Goal: Check status: Check status

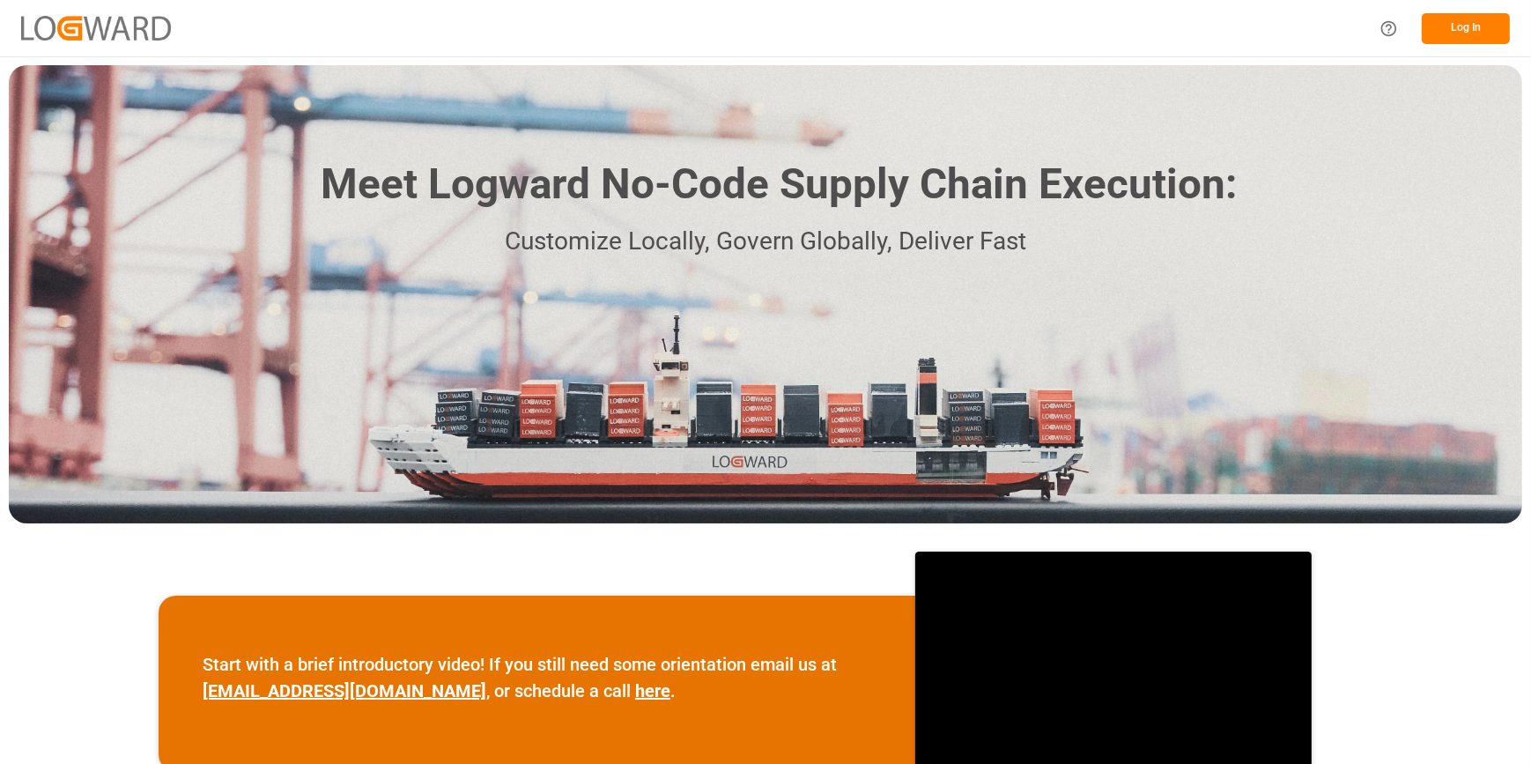
click at [1452, 36] on button "Log In" at bounding box center [1465, 28] width 88 height 31
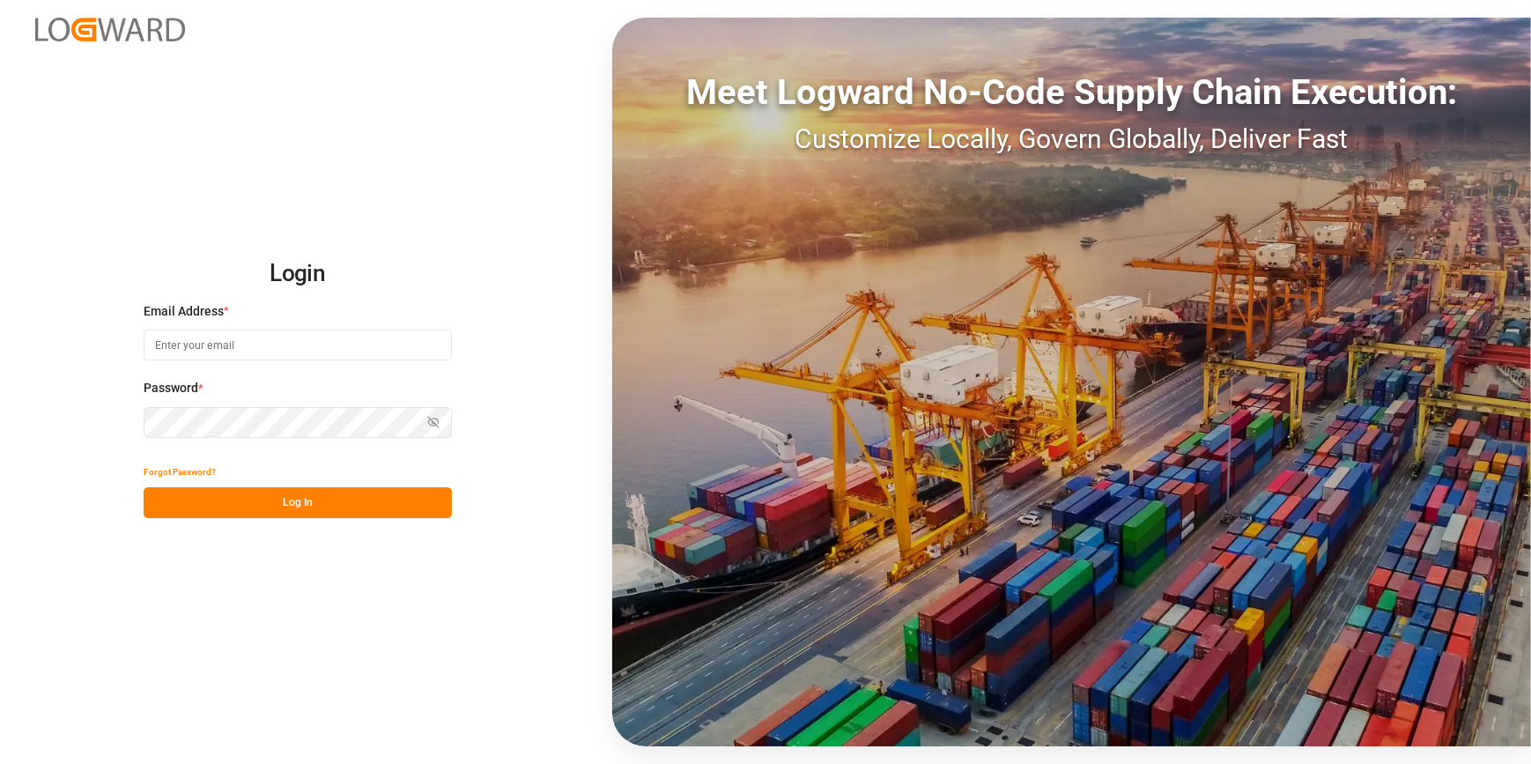
type input "[PERSON_NAME][EMAIL_ADDRESS][PERSON_NAME][DOMAIN_NAME]"
click at [316, 506] on button "Log In" at bounding box center [298, 502] width 308 height 31
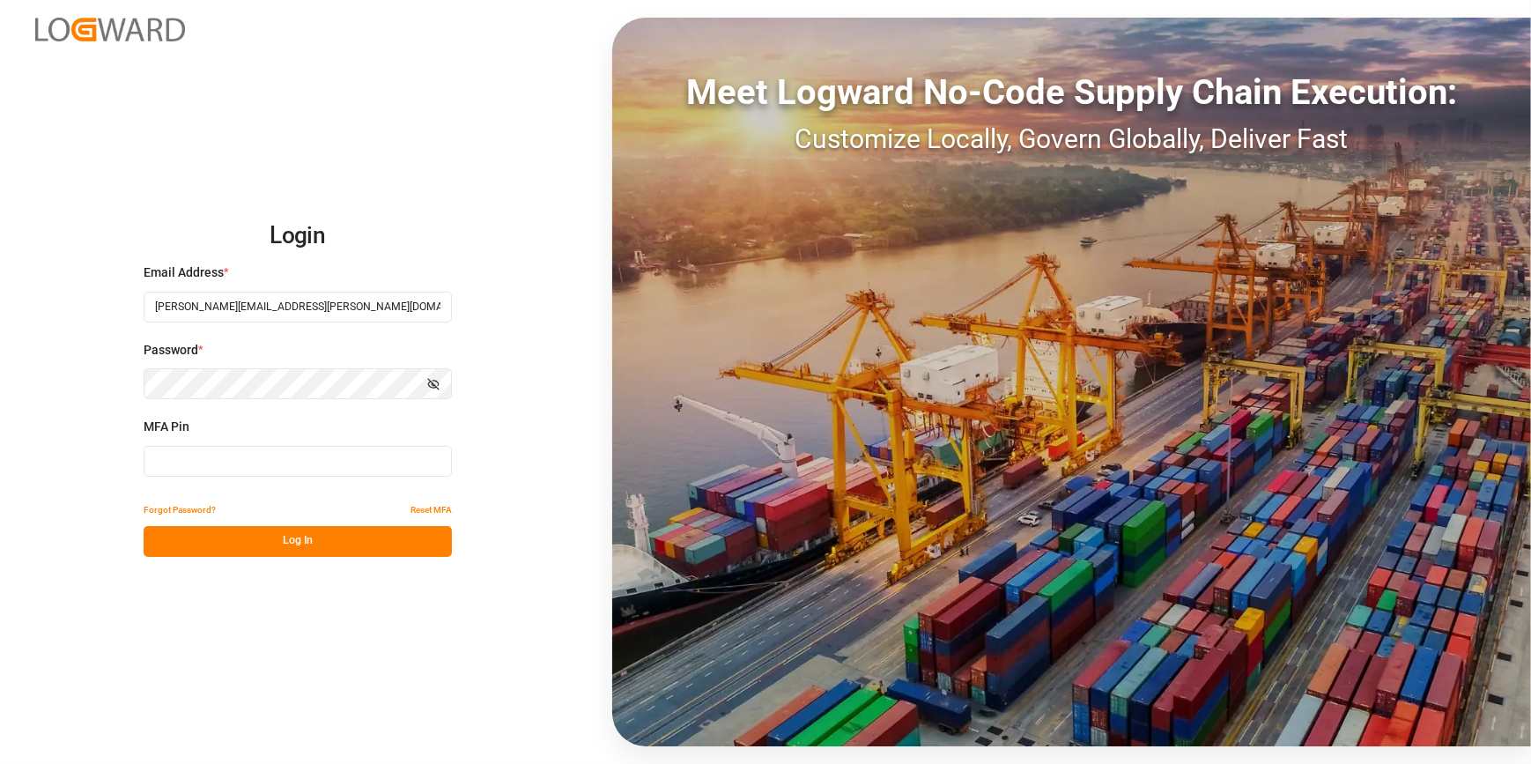
click at [196, 461] on input at bounding box center [298, 461] width 308 height 31
click at [151, 462] on input at bounding box center [298, 461] width 308 height 31
type input "709943"
click at [227, 553] on button "Log In" at bounding box center [298, 541] width 308 height 31
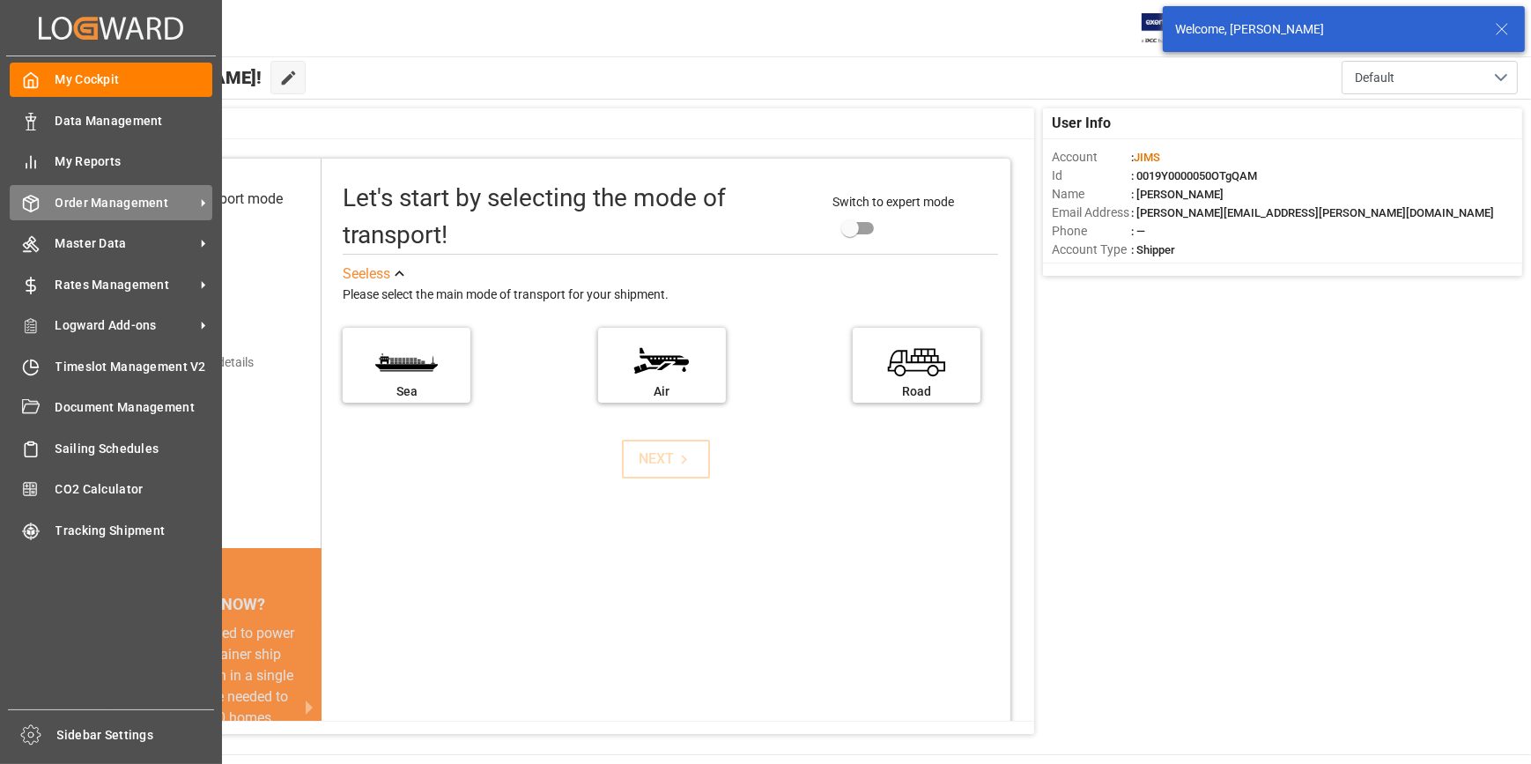
click at [84, 207] on span "Order Management" at bounding box center [124, 203] width 139 height 18
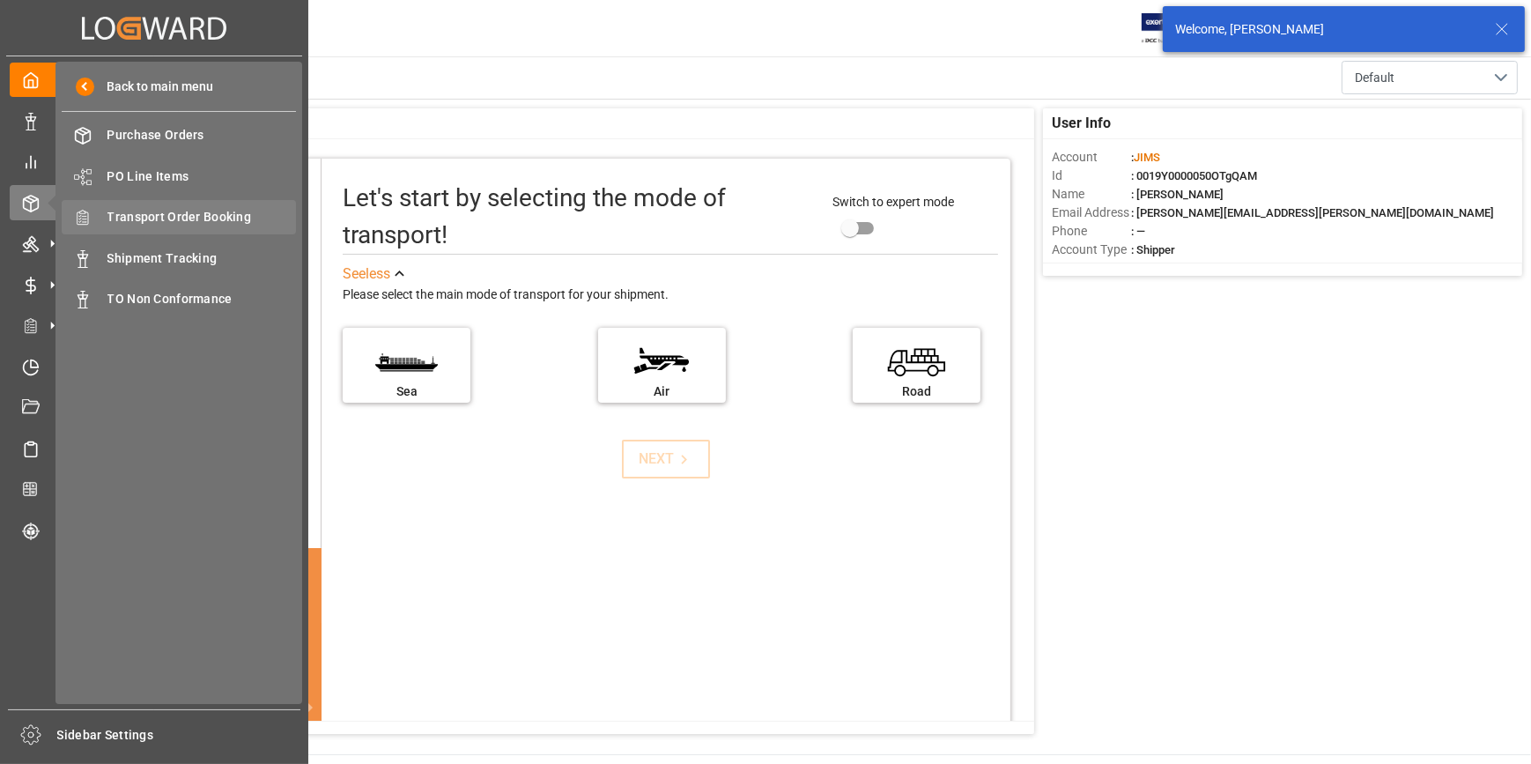
click at [195, 223] on span "Transport Order Booking" at bounding box center [201, 217] width 189 height 18
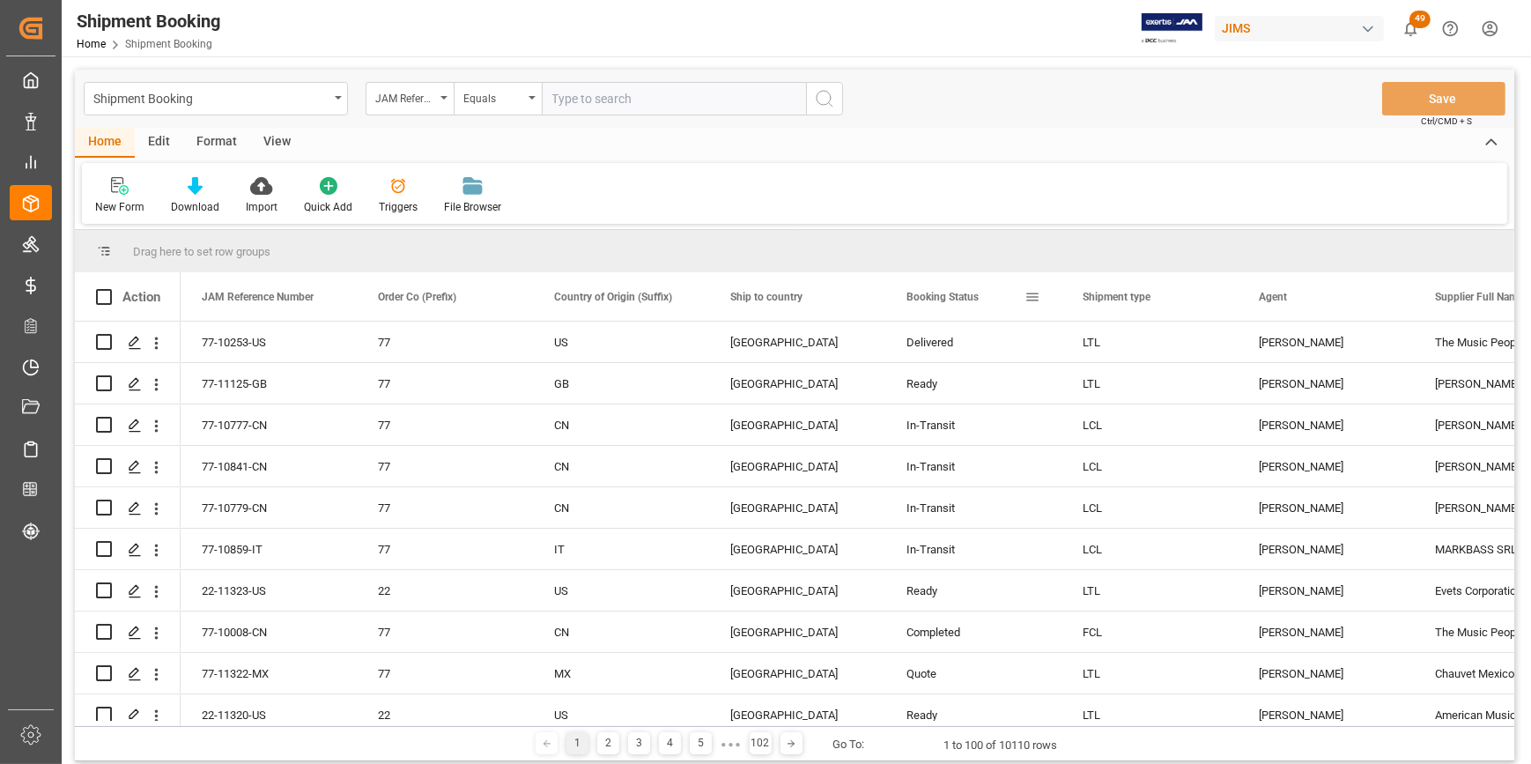
type input "22-11029-CN"
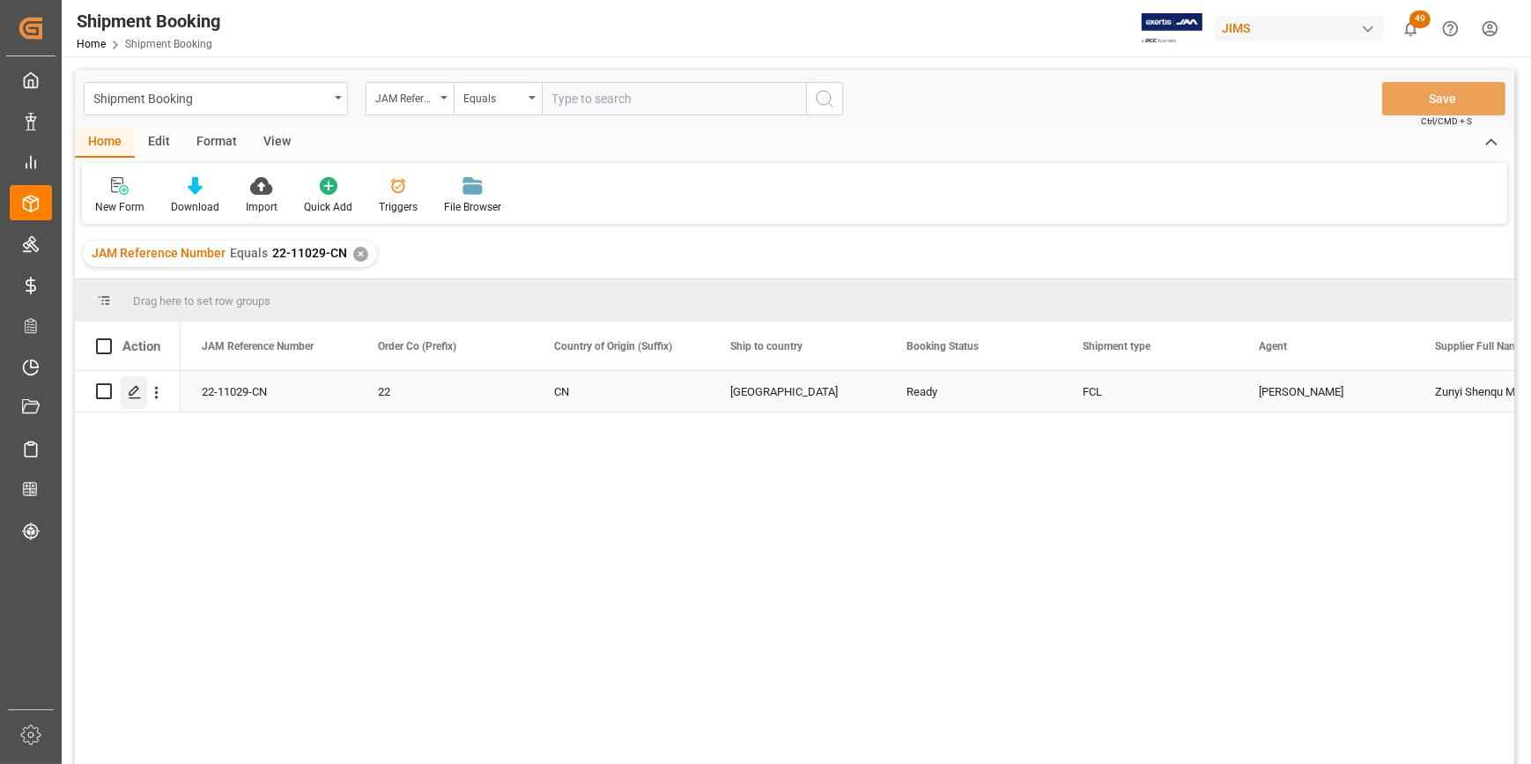
click at [129, 389] on icon "Press SPACE to select this row." at bounding box center [135, 392] width 14 height 14
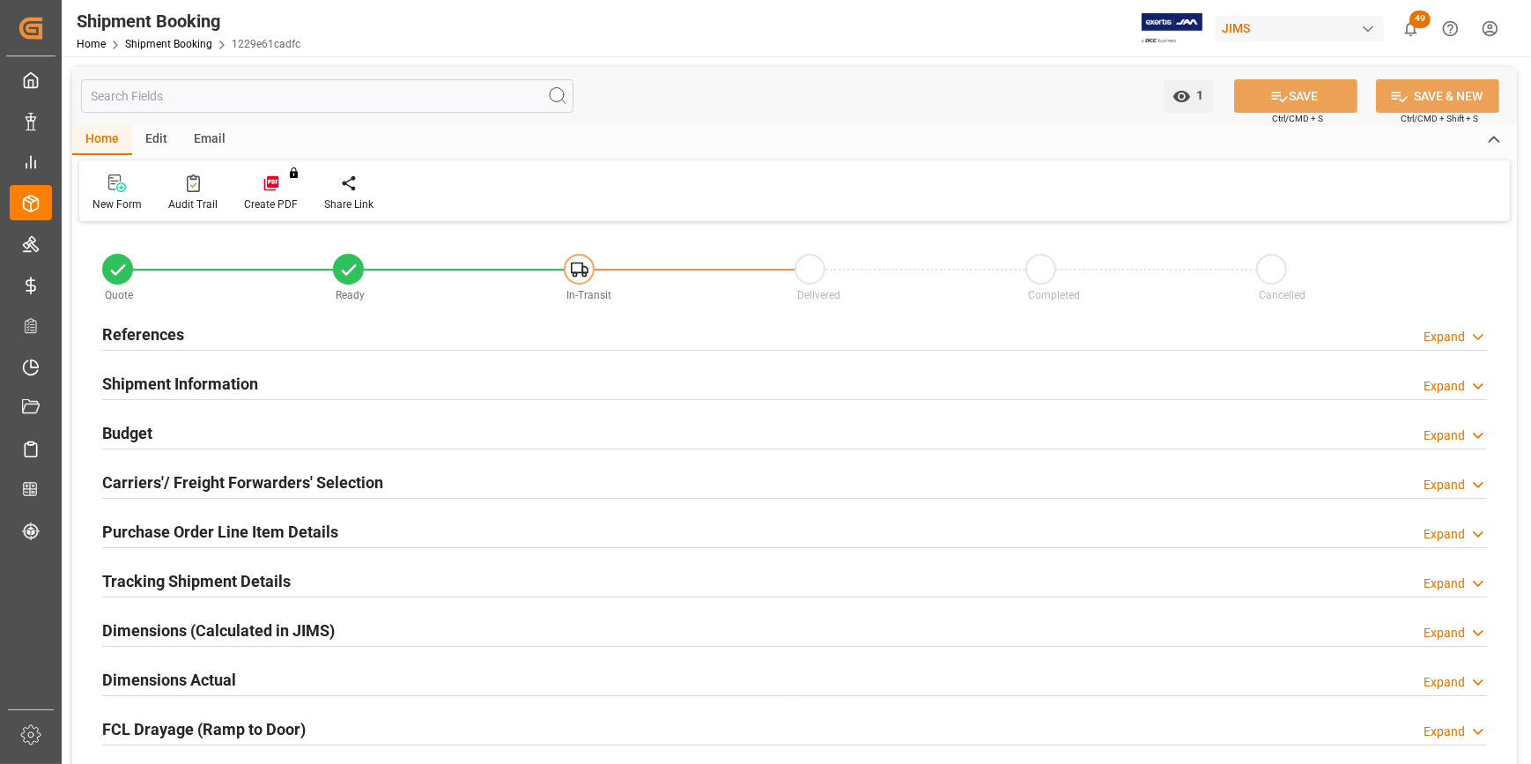
type input "1"
type input "[DATE]"
click at [148, 342] on h2 "References" at bounding box center [143, 334] width 82 height 24
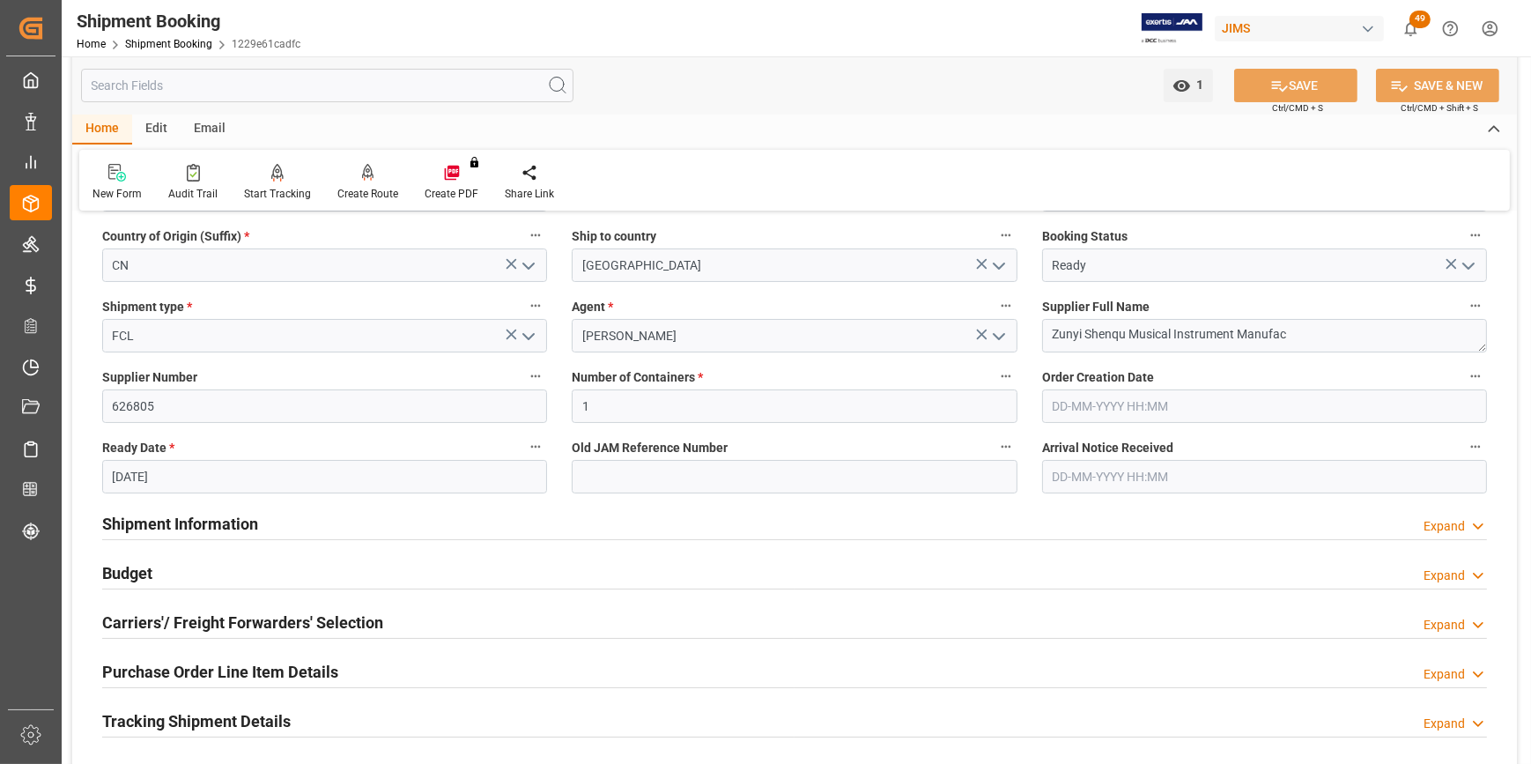
scroll to position [320, 0]
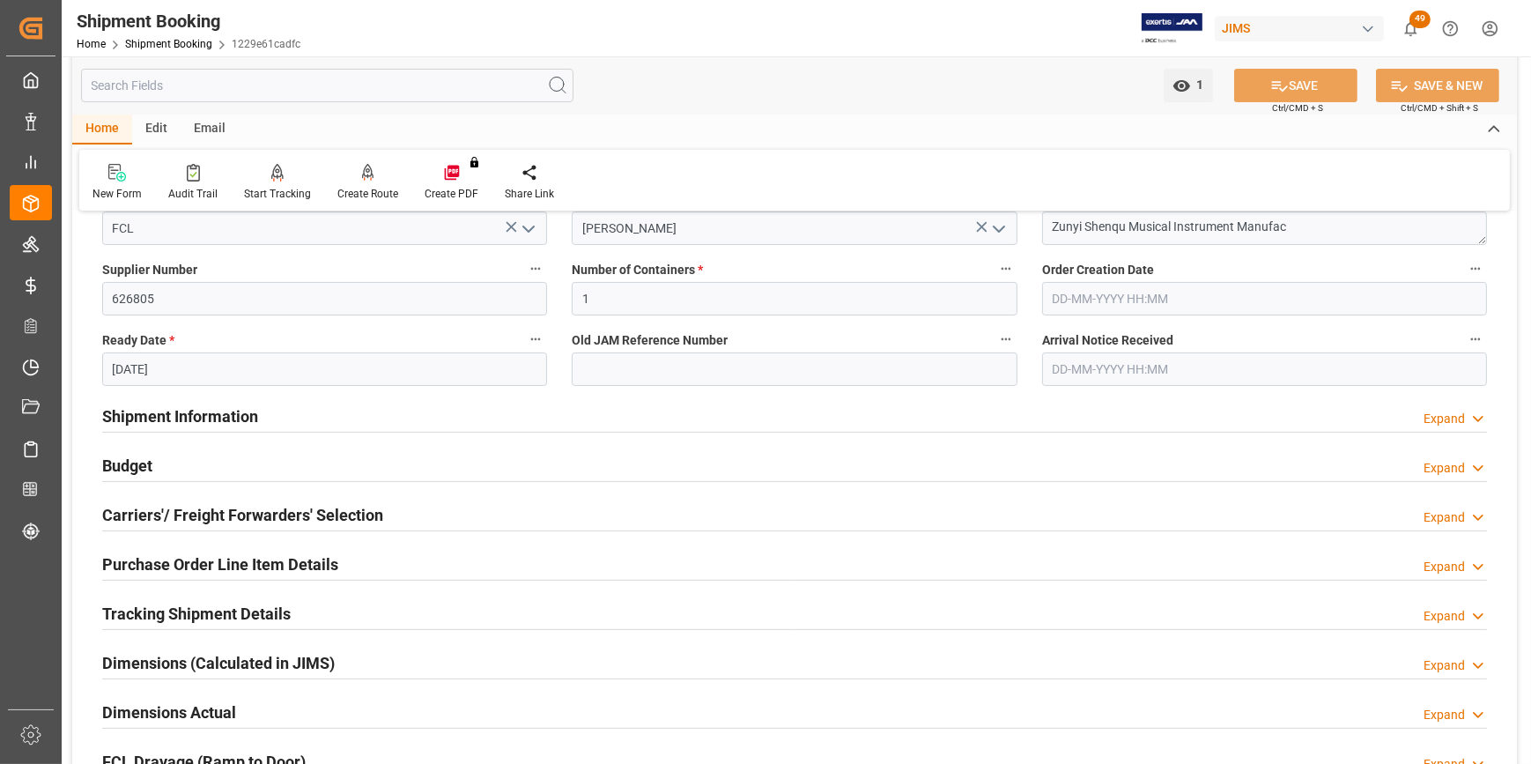
click at [159, 409] on h2 "Shipment Information" at bounding box center [180, 416] width 156 height 24
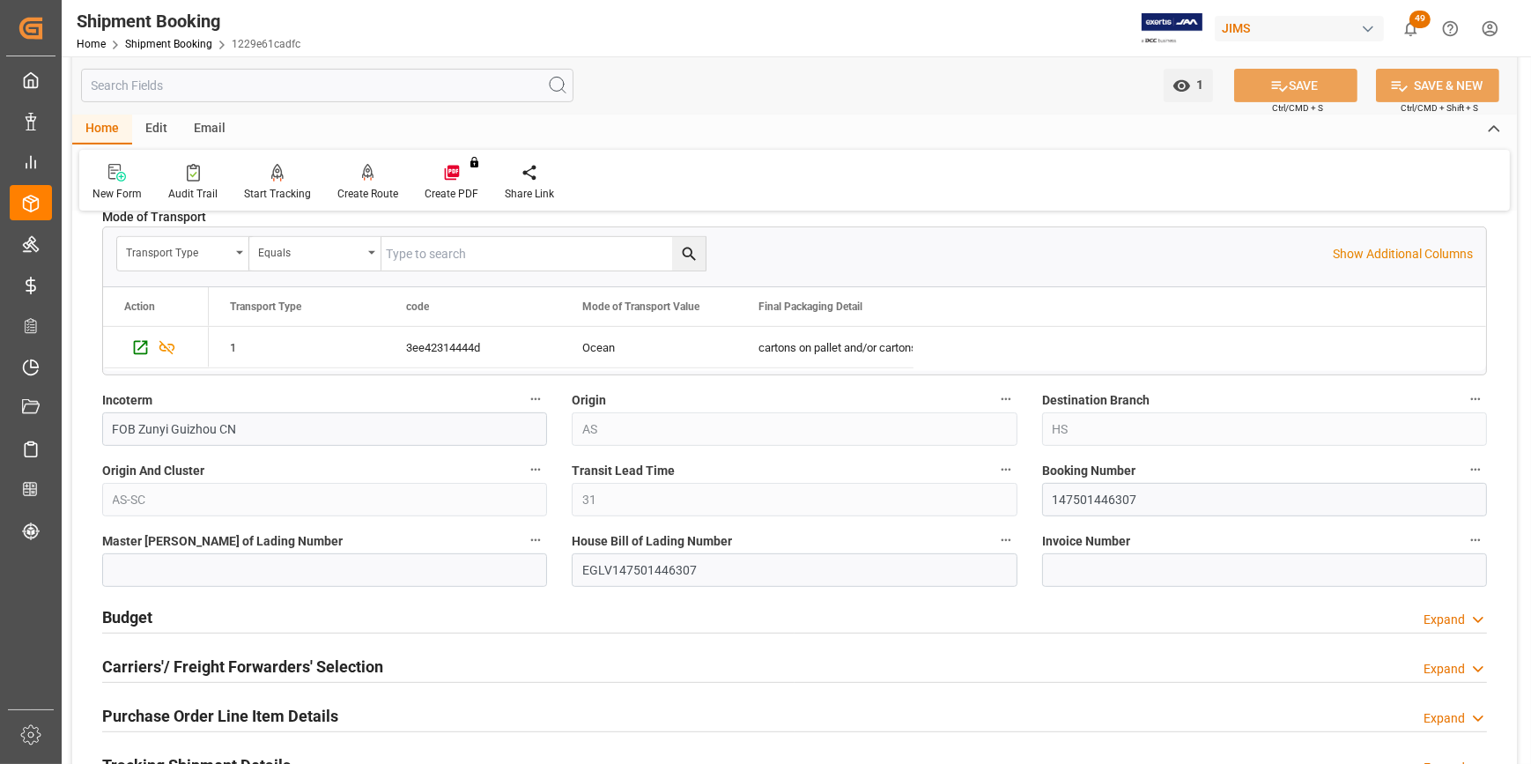
scroll to position [881, 0]
click at [210, 567] on input at bounding box center [324, 568] width 445 height 33
click at [1107, 500] on input "147501446307" at bounding box center [1264, 498] width 445 height 33
click at [251, 578] on input at bounding box center [324, 568] width 445 height 33
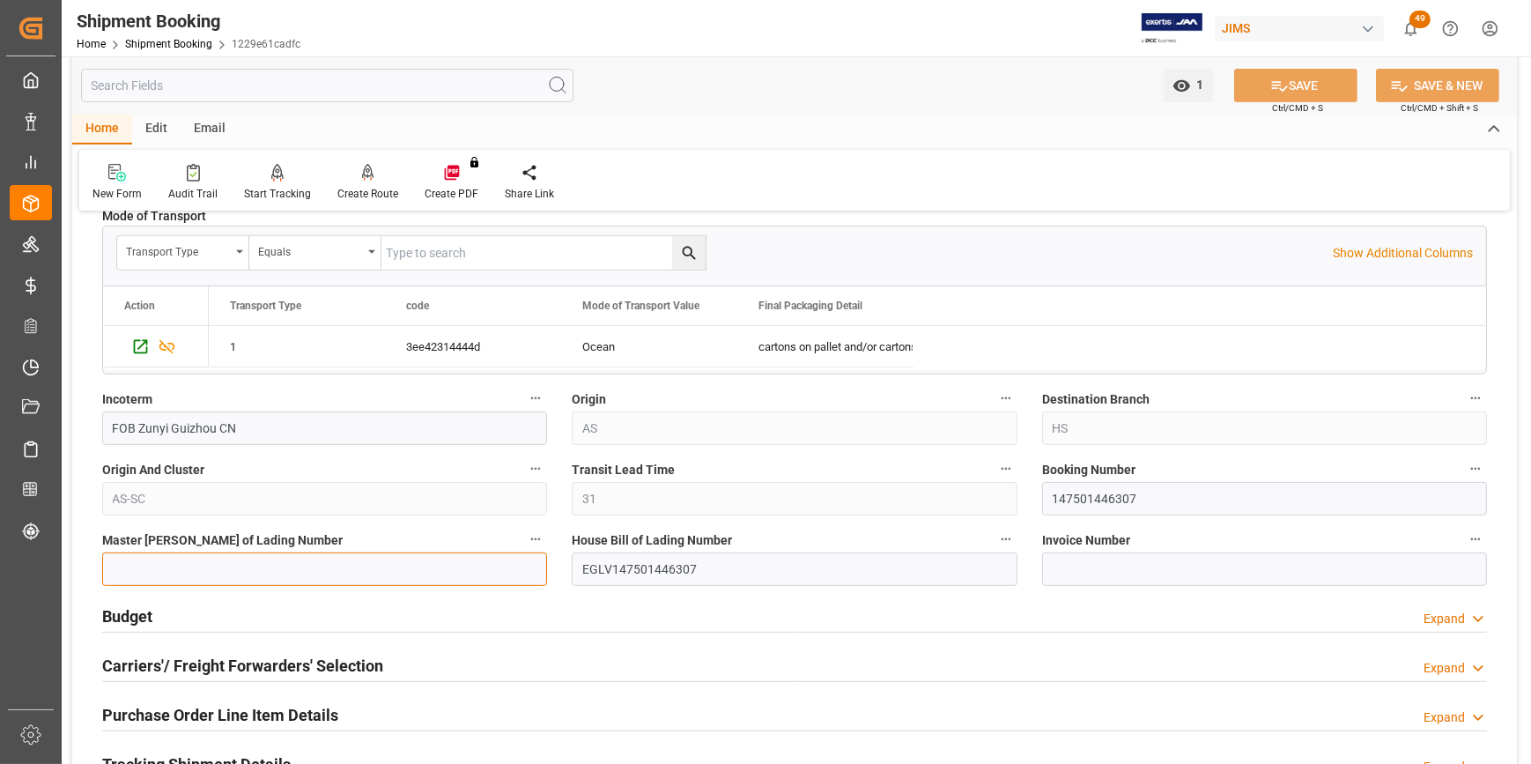
paste input "147501446307"
type input "147501446307"
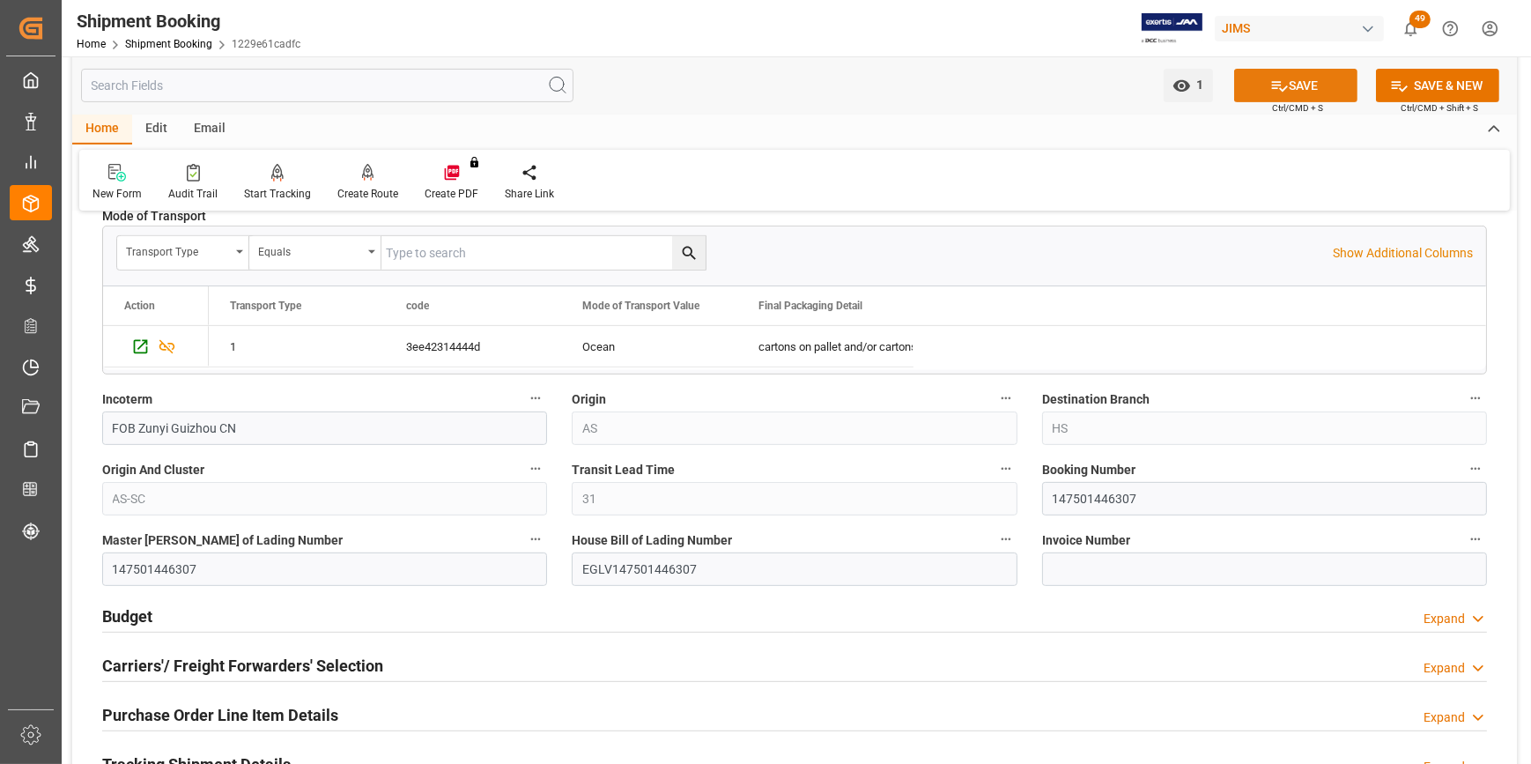
click at [1330, 83] on button "SAVE" at bounding box center [1295, 85] width 123 height 33
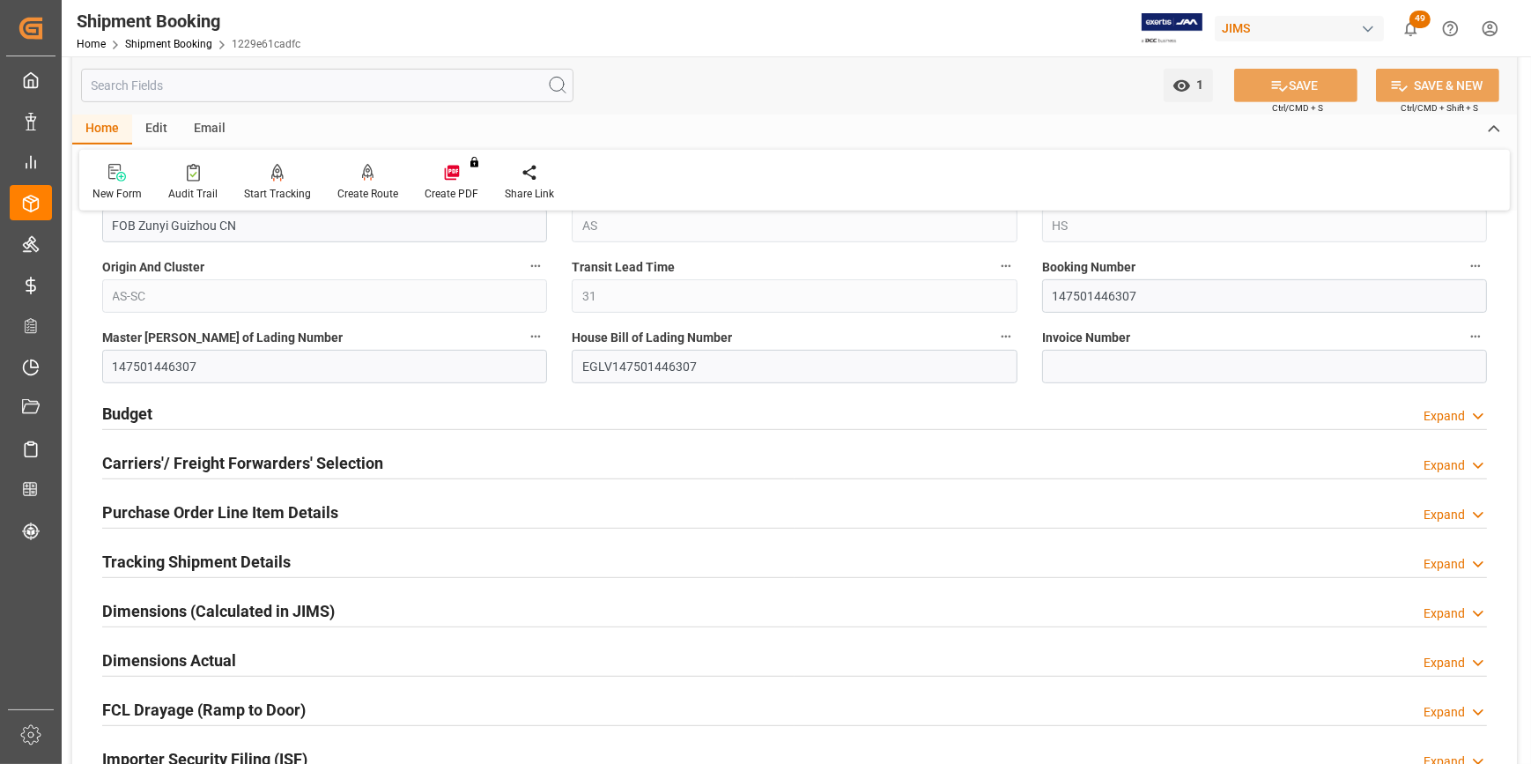
scroll to position [1120, 0]
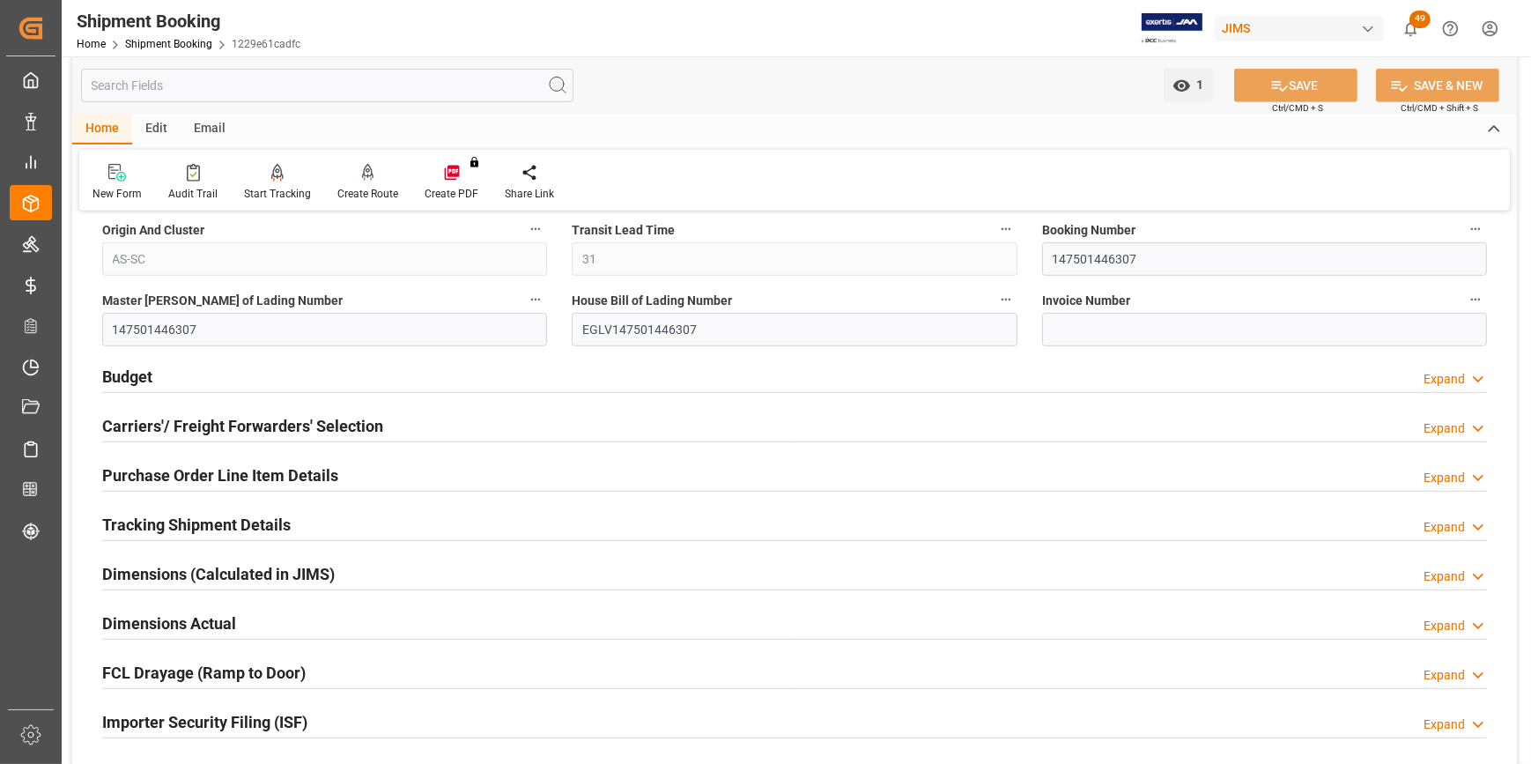
click at [130, 381] on h2 "Budget" at bounding box center [127, 377] width 50 height 24
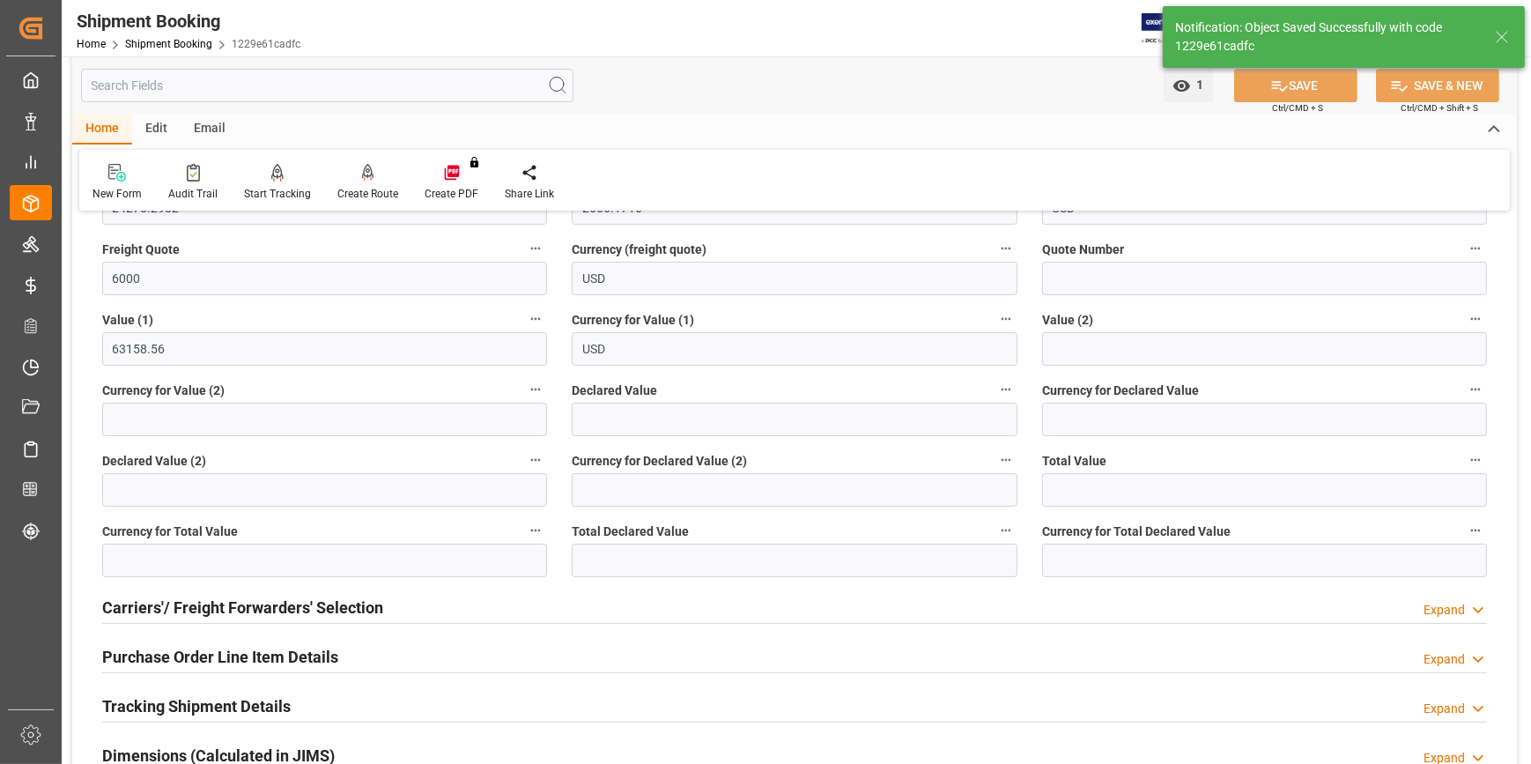
scroll to position [537, 0]
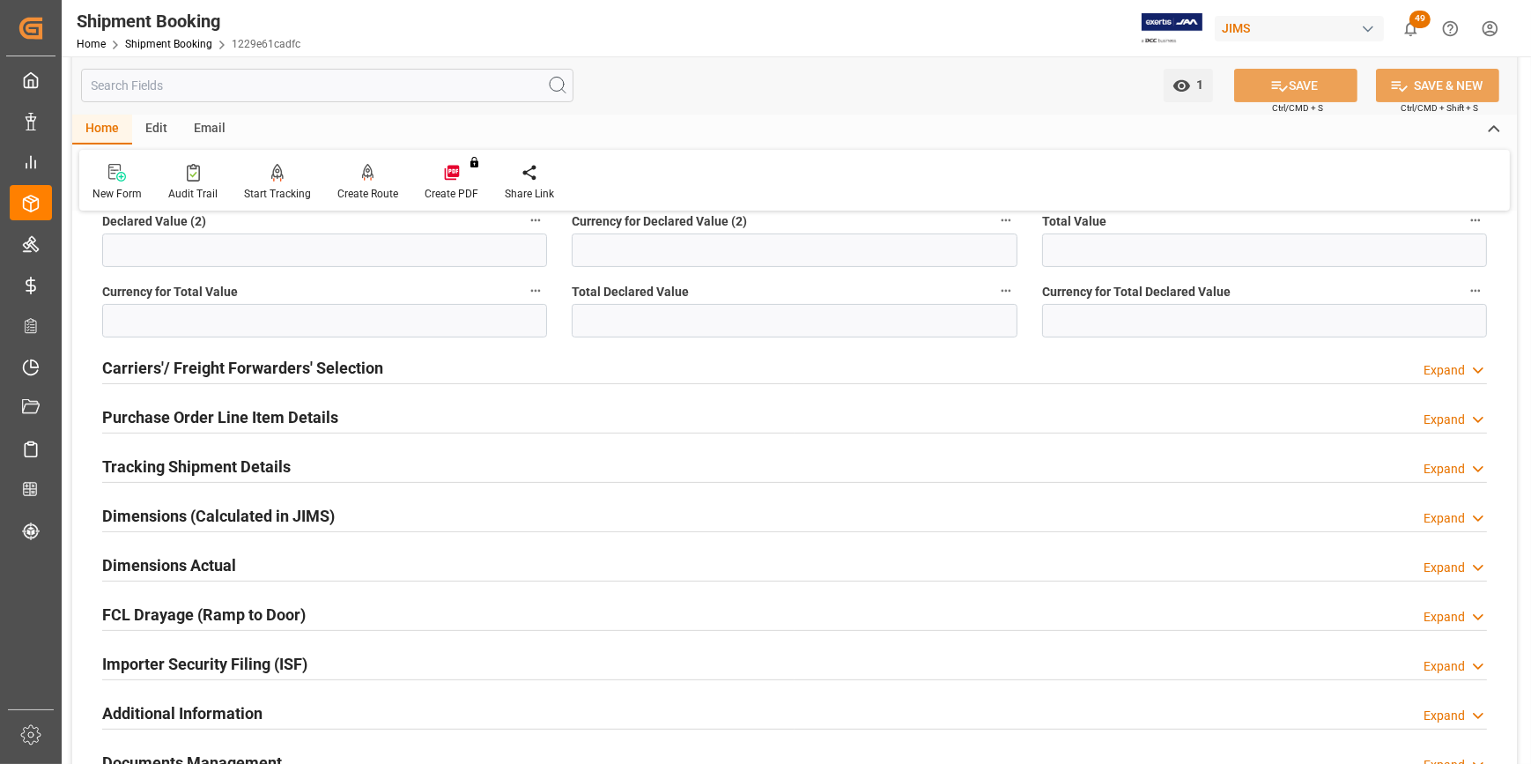
click at [172, 370] on h2 "Carriers'/ Freight Forwarders' Selection" at bounding box center [242, 368] width 281 height 24
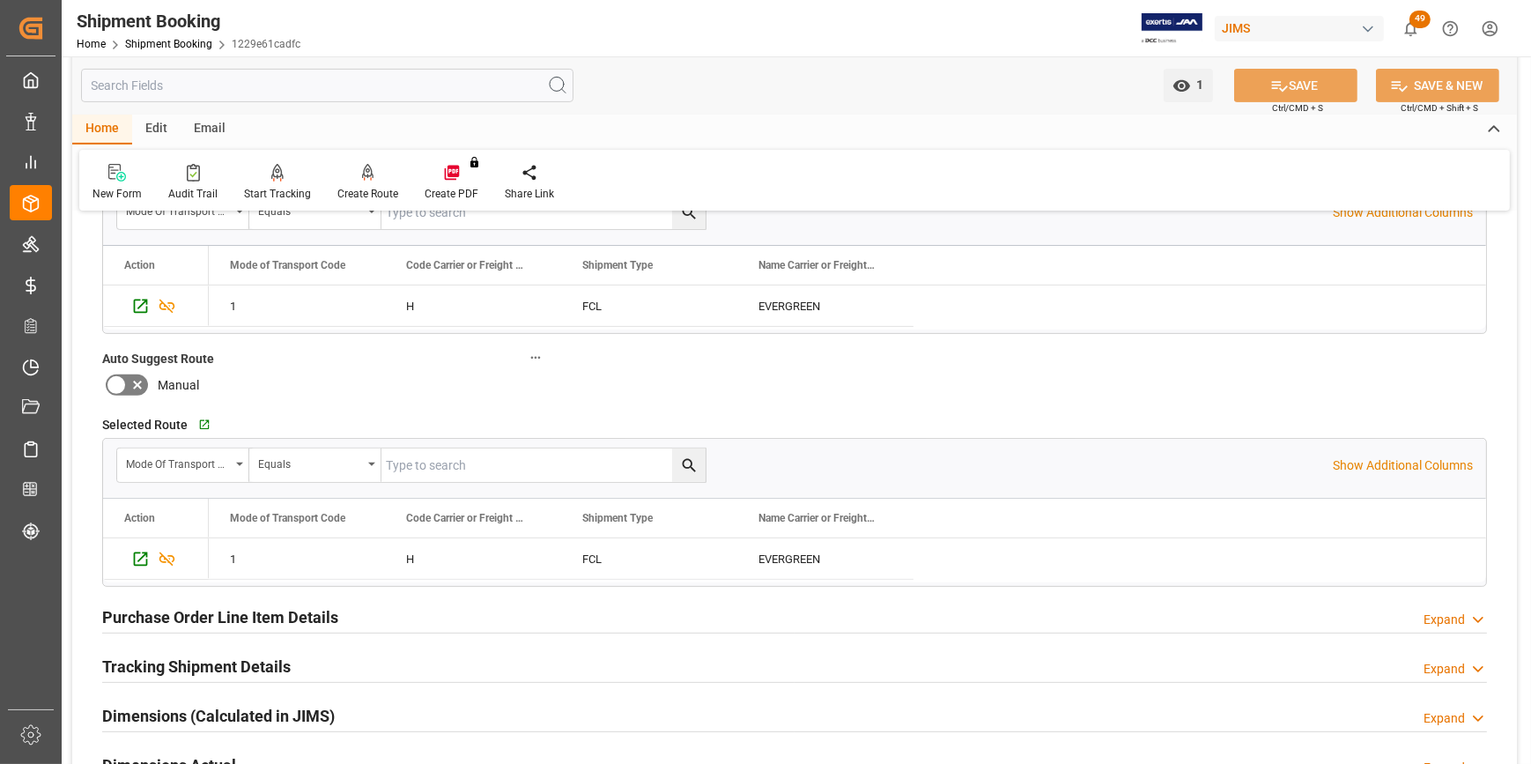
scroll to position [858, 0]
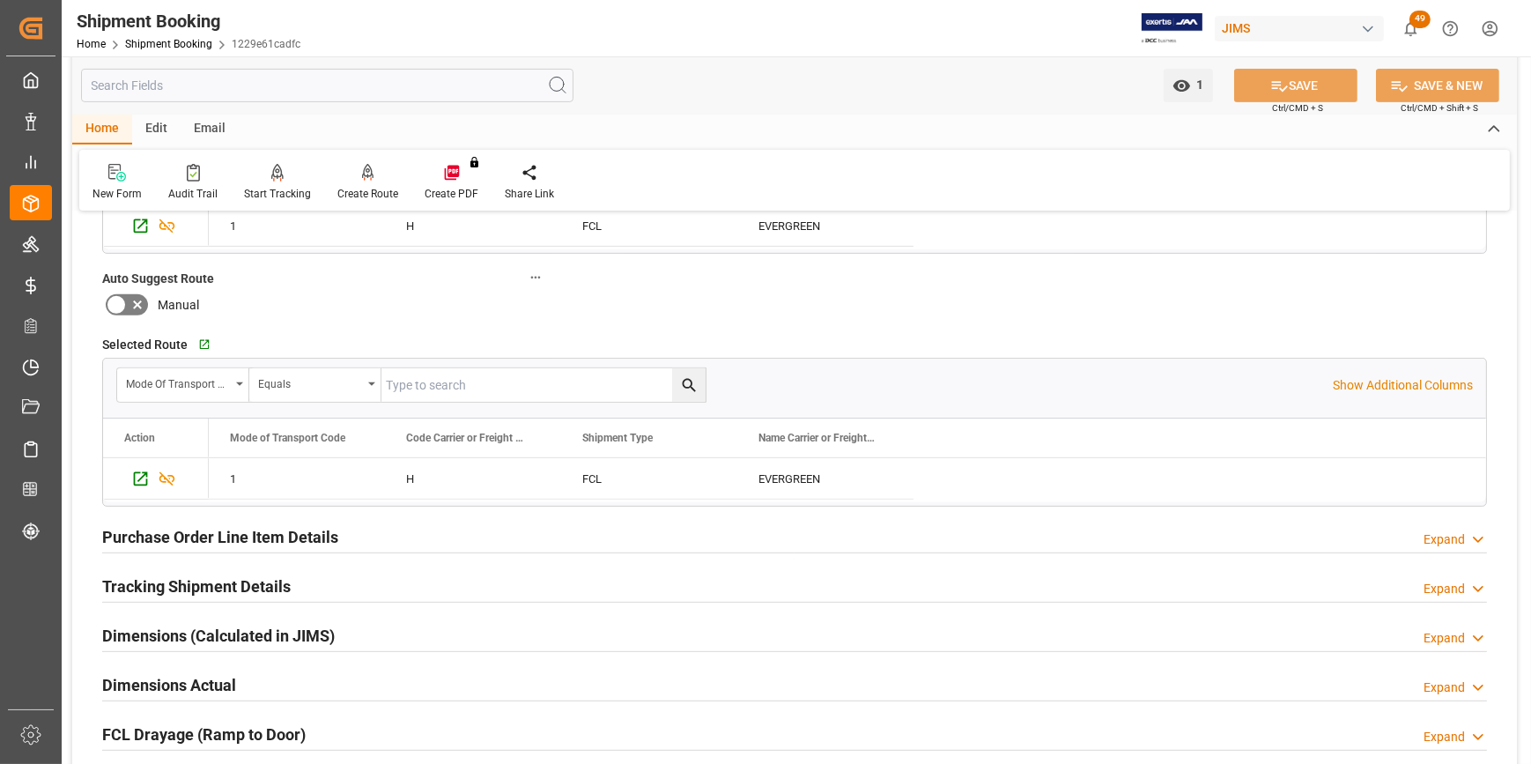
click at [171, 535] on h2 "Purchase Order Line Item Details" at bounding box center [220, 537] width 236 height 24
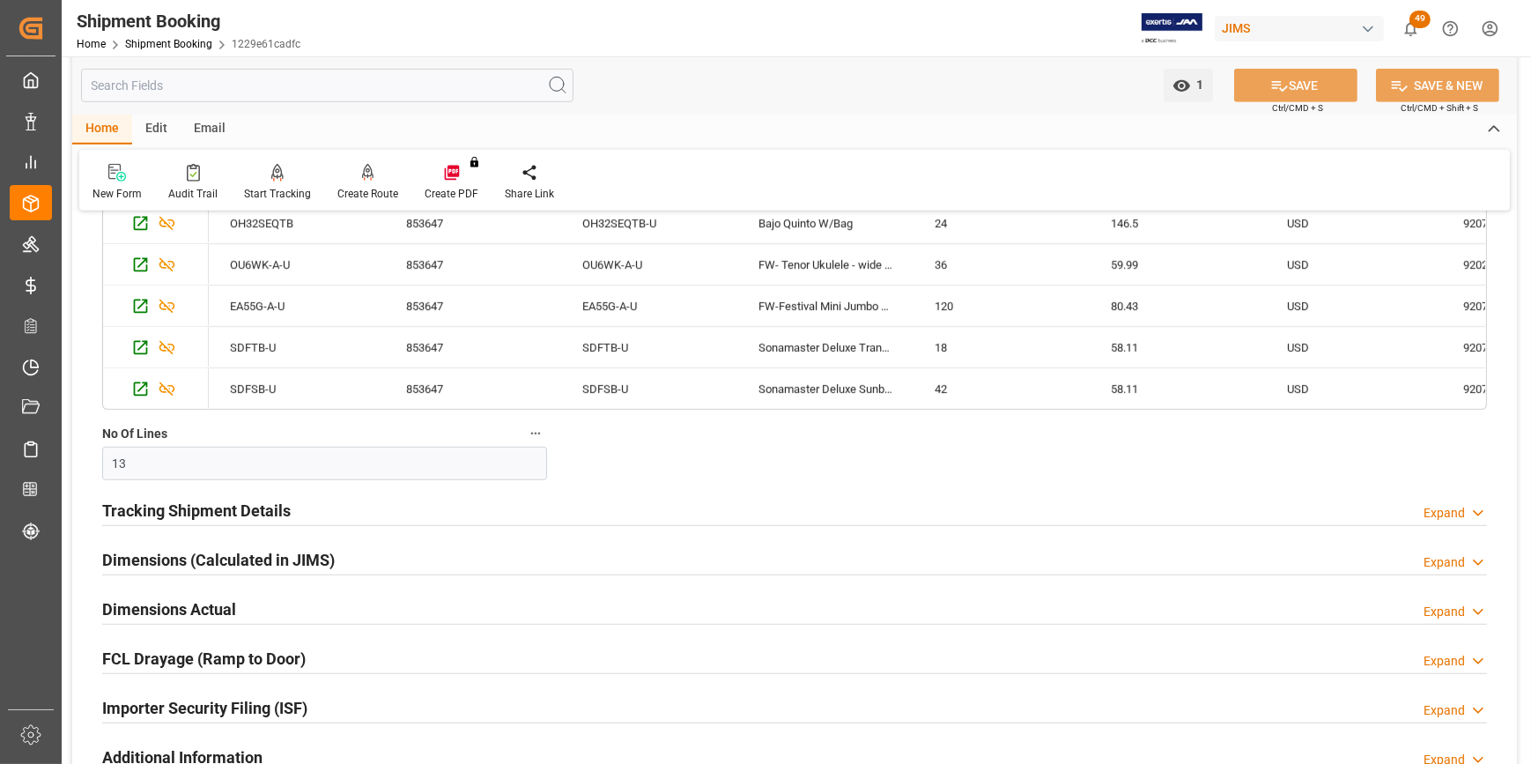
scroll to position [1658, 0]
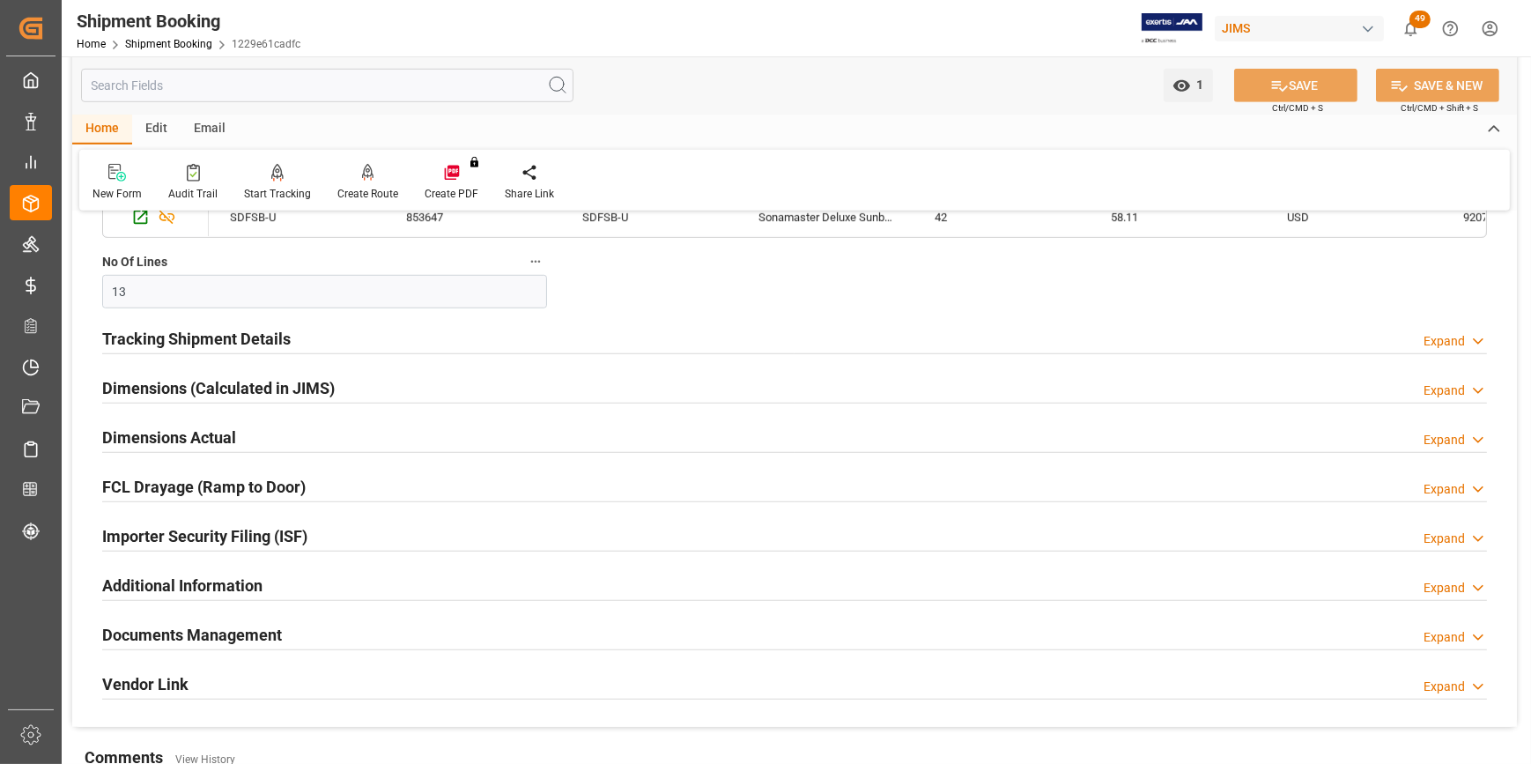
click at [202, 339] on h2 "Tracking Shipment Details" at bounding box center [196, 339] width 188 height 24
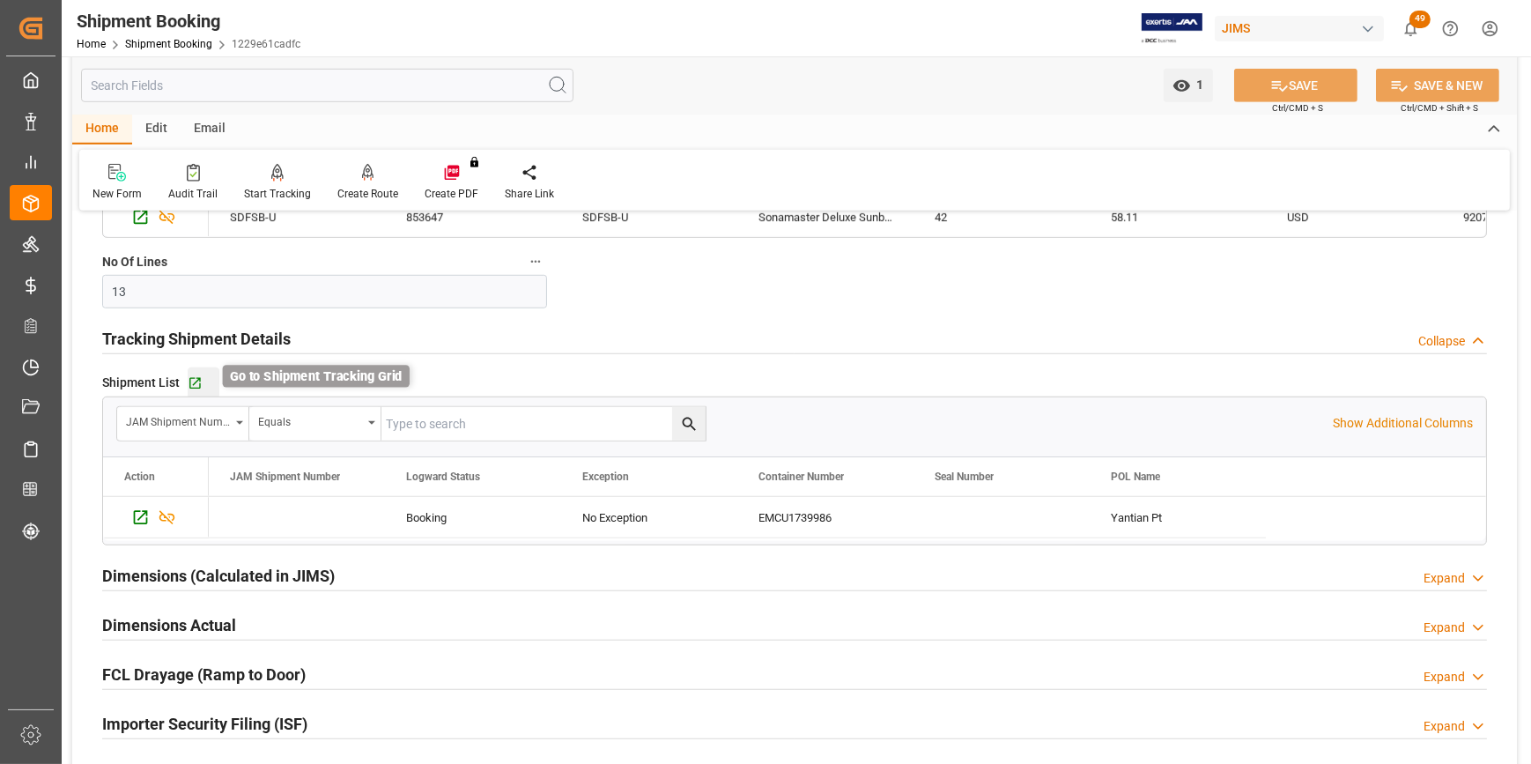
click at [199, 380] on icon "button" at bounding box center [195, 382] width 15 height 15
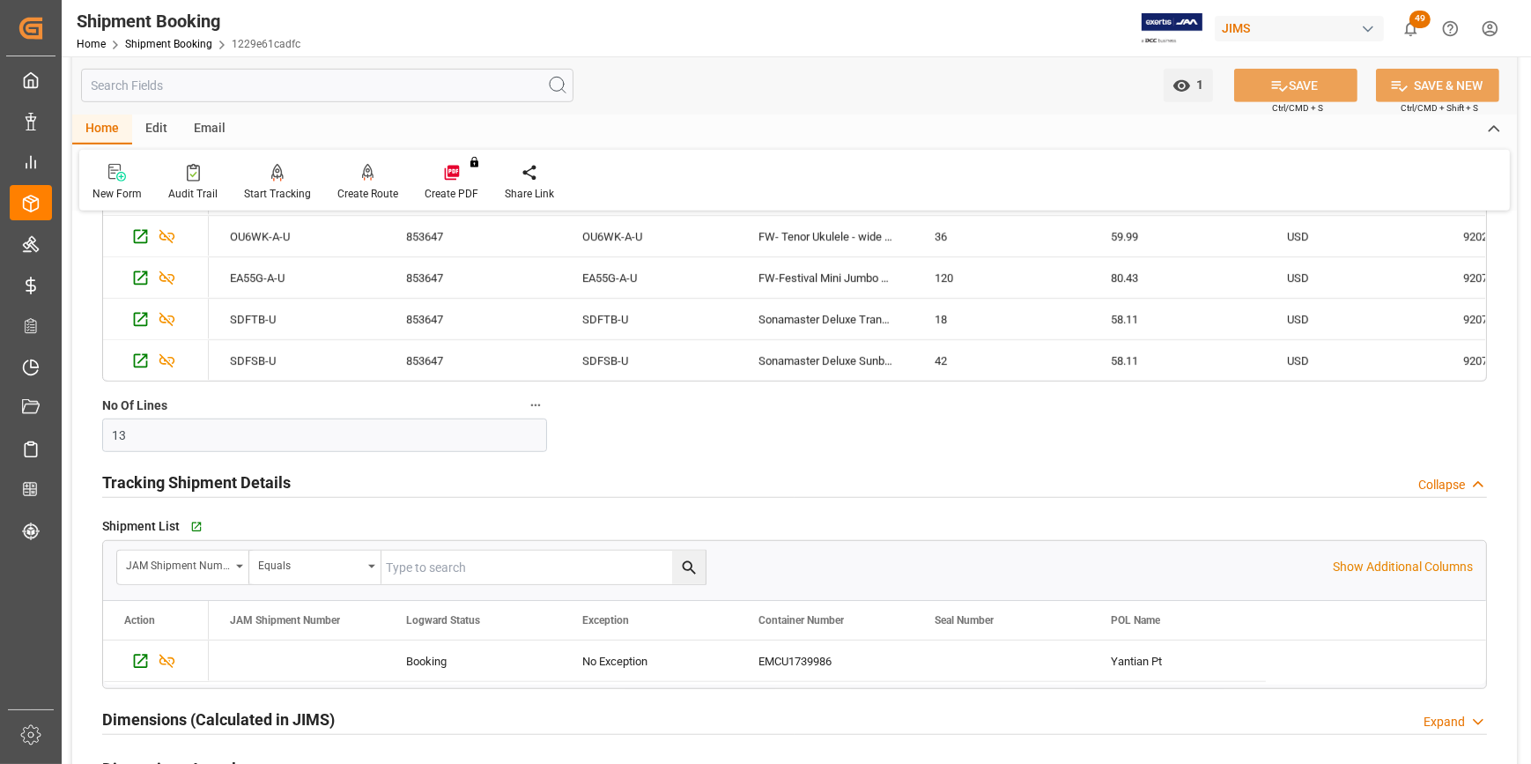
scroll to position [1498, 0]
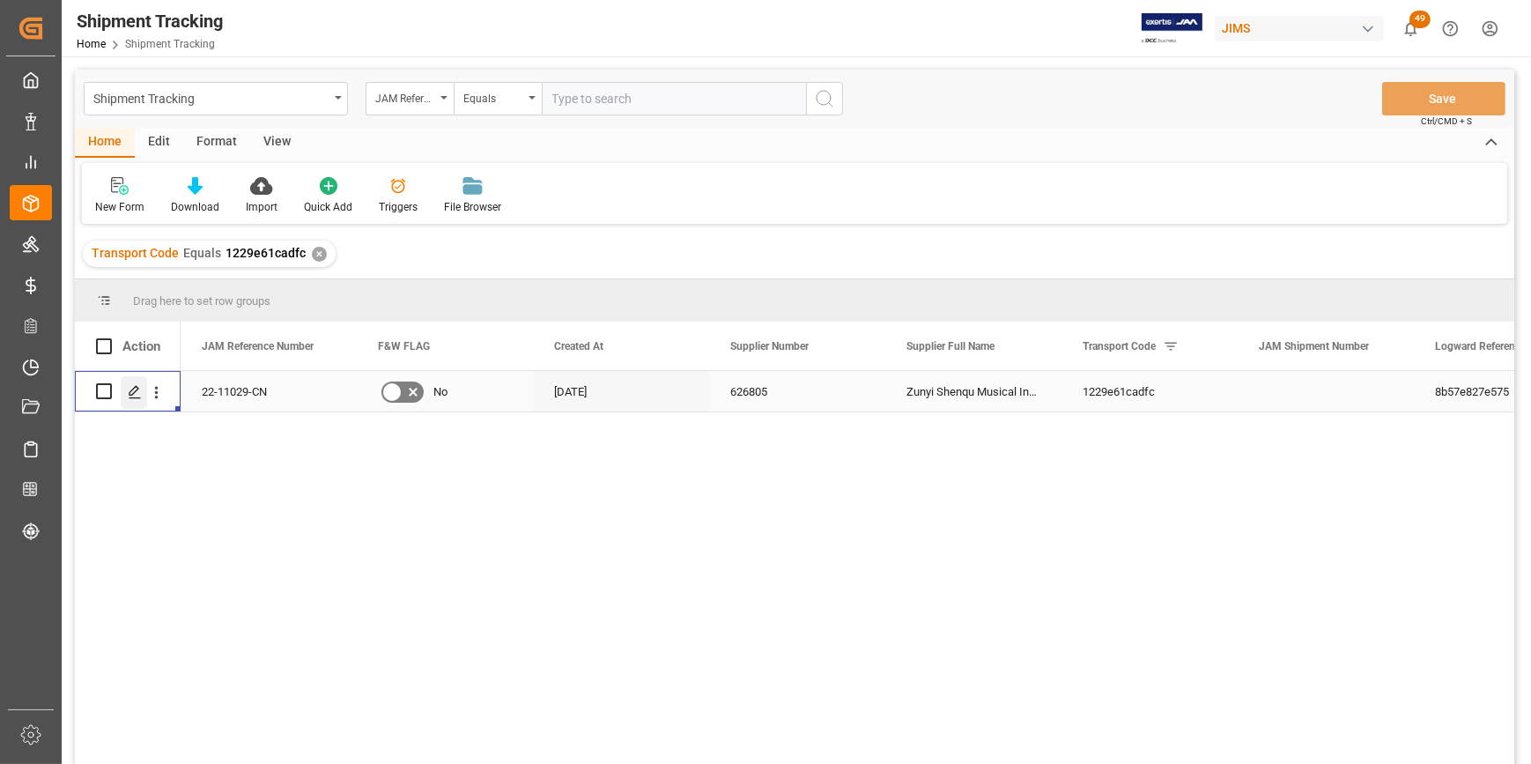
click at [131, 400] on div "Press SPACE to select this row." at bounding box center [134, 392] width 26 height 33
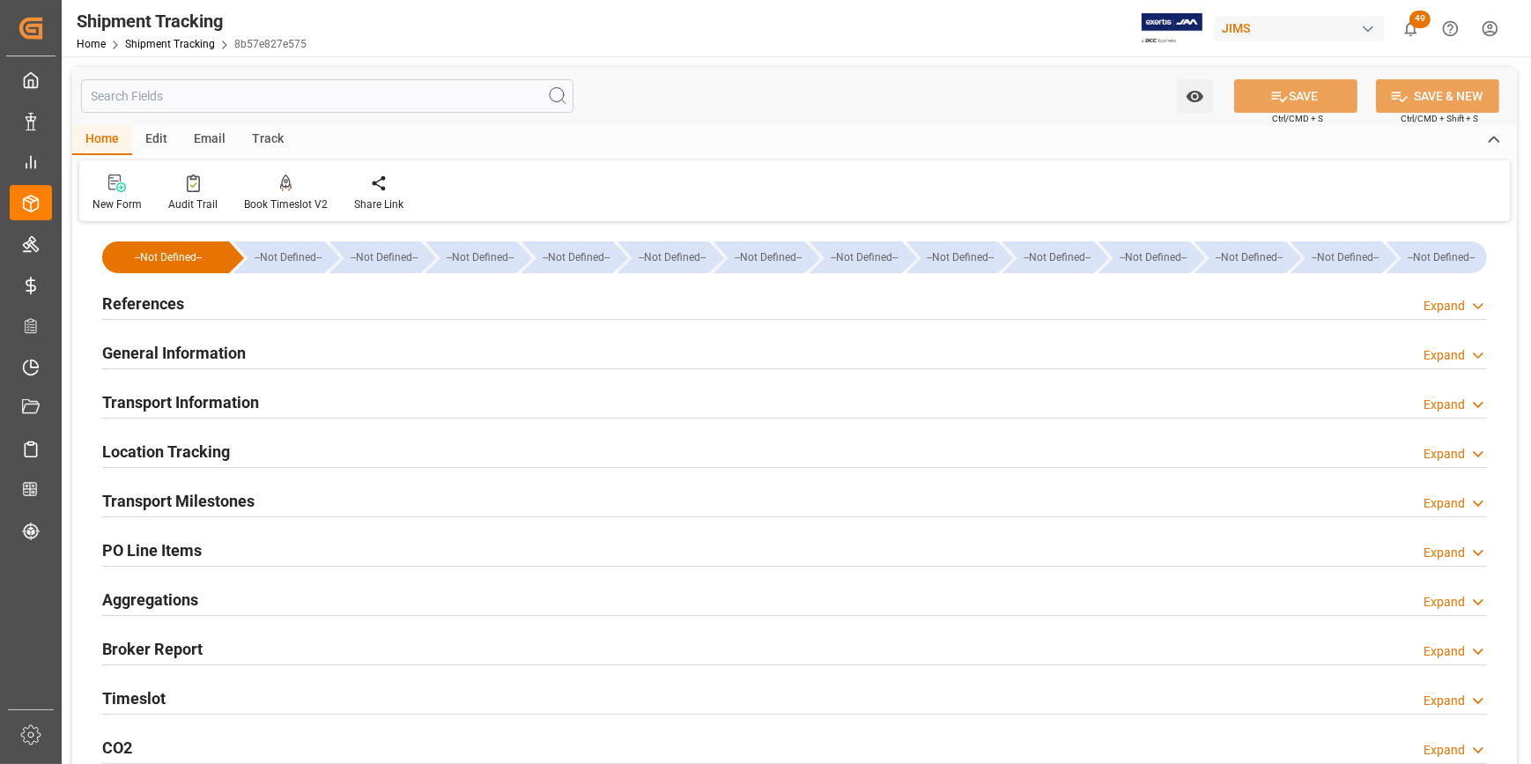
click at [181, 497] on h2 "Transport Milestones" at bounding box center [178, 501] width 152 height 24
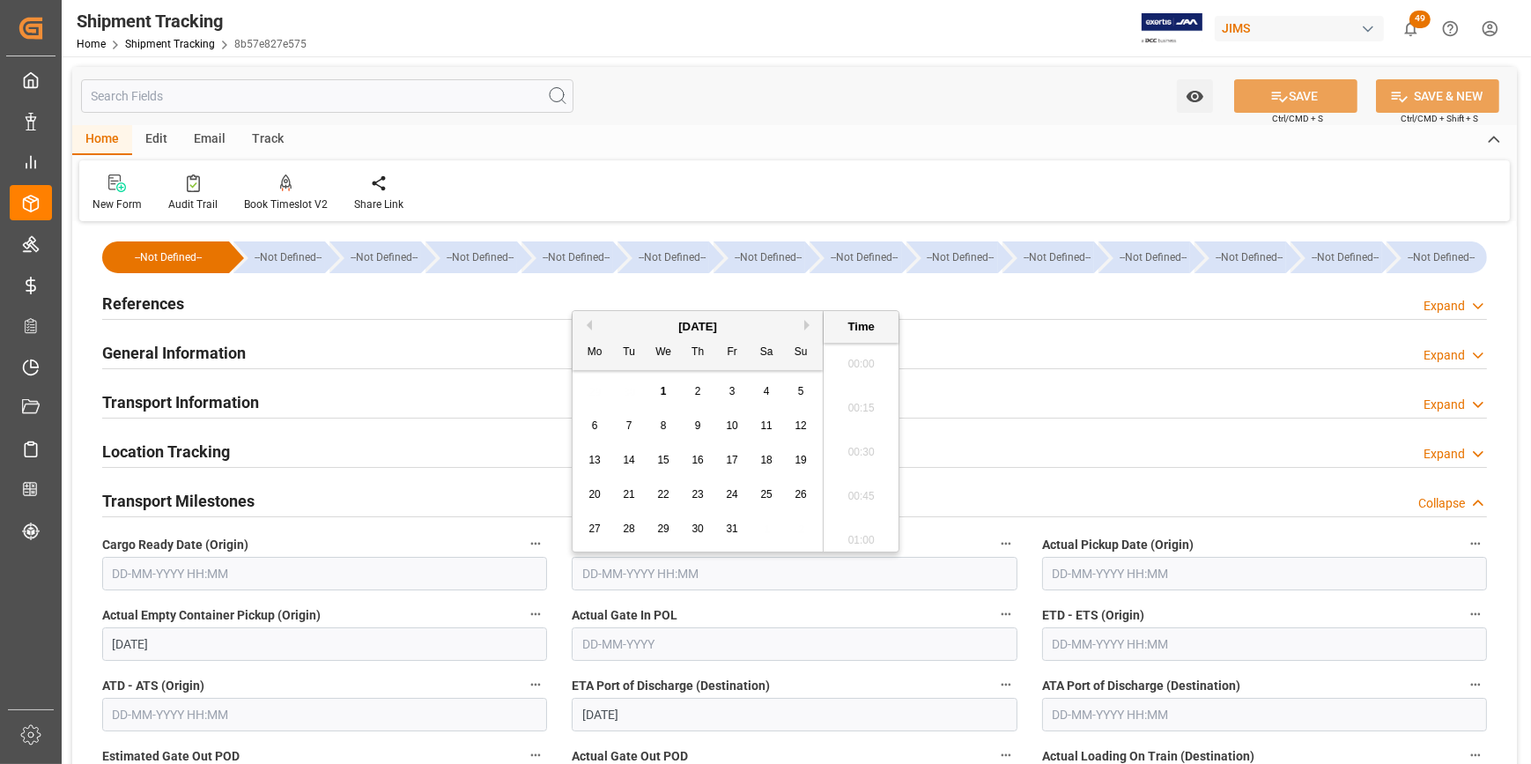
click at [643, 575] on input "text" at bounding box center [794, 573] width 445 height 33
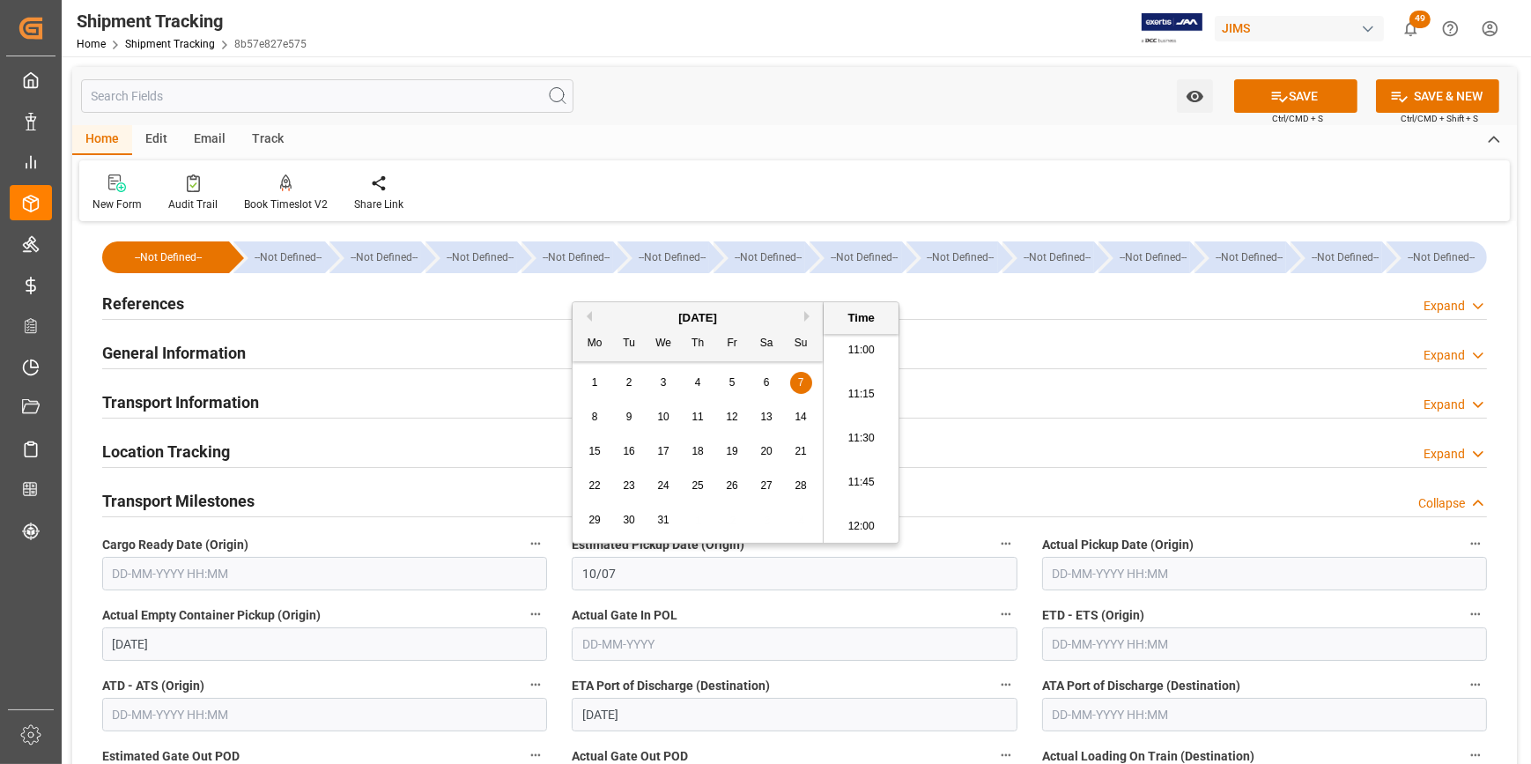
click at [800, 380] on span "7" at bounding box center [801, 382] width 6 height 12
type input "07-10-2001 00:00"
click at [1301, 96] on button "SAVE" at bounding box center [1295, 95] width 123 height 33
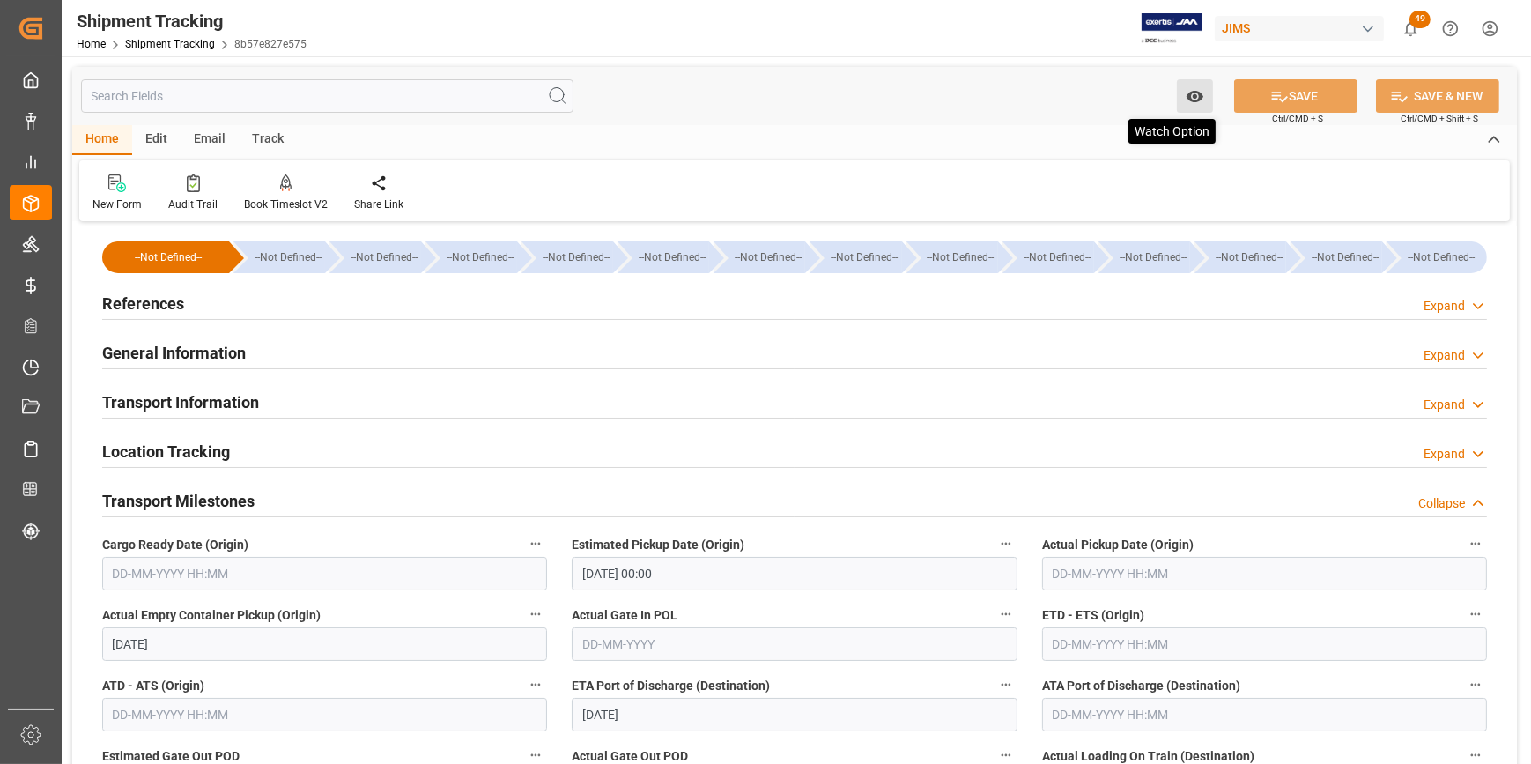
click at [1194, 95] on icon "open menu" at bounding box center [1193, 96] width 17 height 11
click at [1098, 138] on span "Start Watching" at bounding box center [1121, 135] width 160 height 18
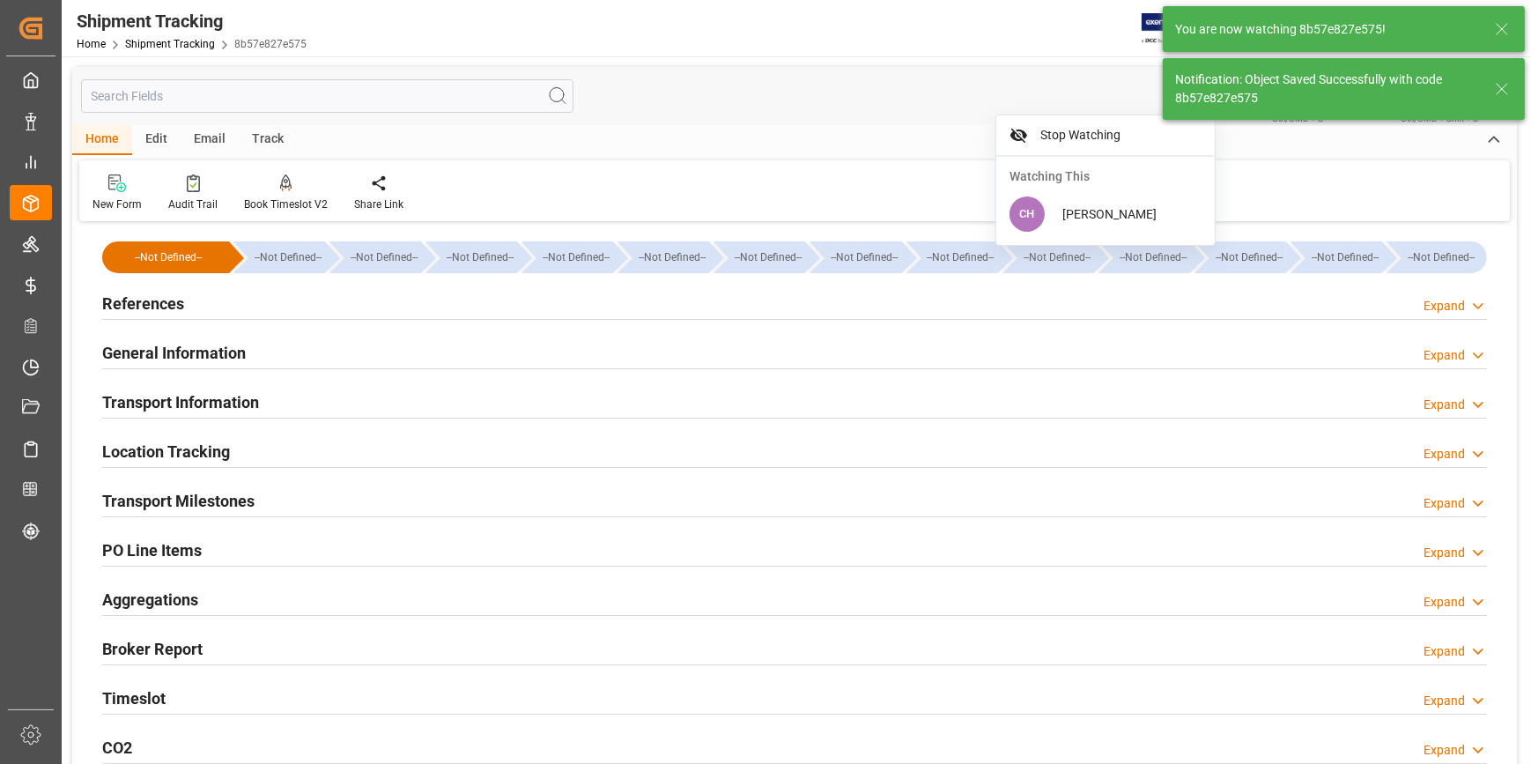
scroll to position [0, 0]
click at [170, 505] on h2 "Transport Milestones" at bounding box center [178, 501] width 152 height 24
